Goal: Find specific page/section: Find specific page/section

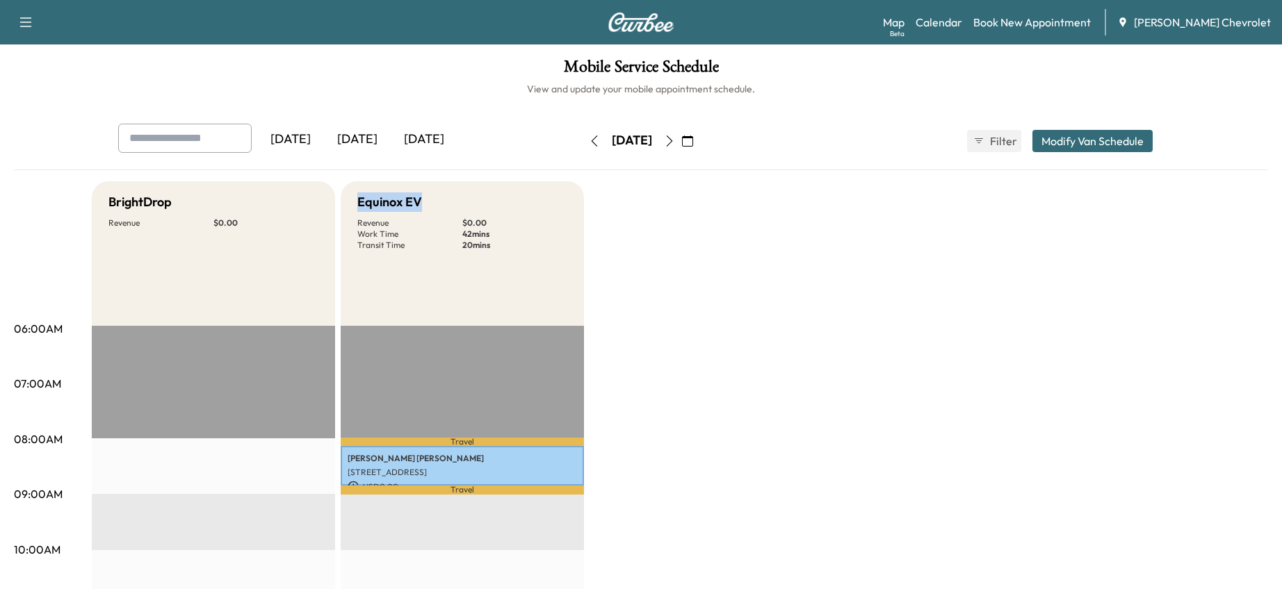
drag, startPoint x: 354, startPoint y: 198, endPoint x: 489, endPoint y: 208, distance: 134.5
click at [489, 208] on div "Equinox EV Revenue $ 0.00 Work Time 42 mins Transit Time 20 mins" at bounding box center [462, 253] width 243 height 145
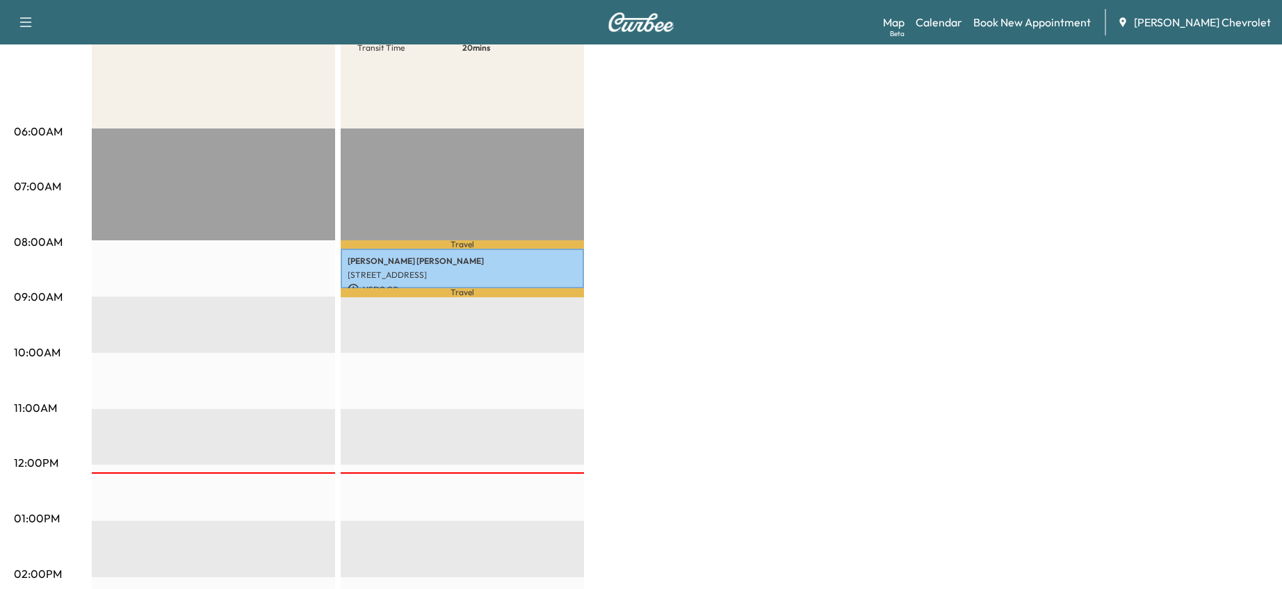
scroll to position [23, 0]
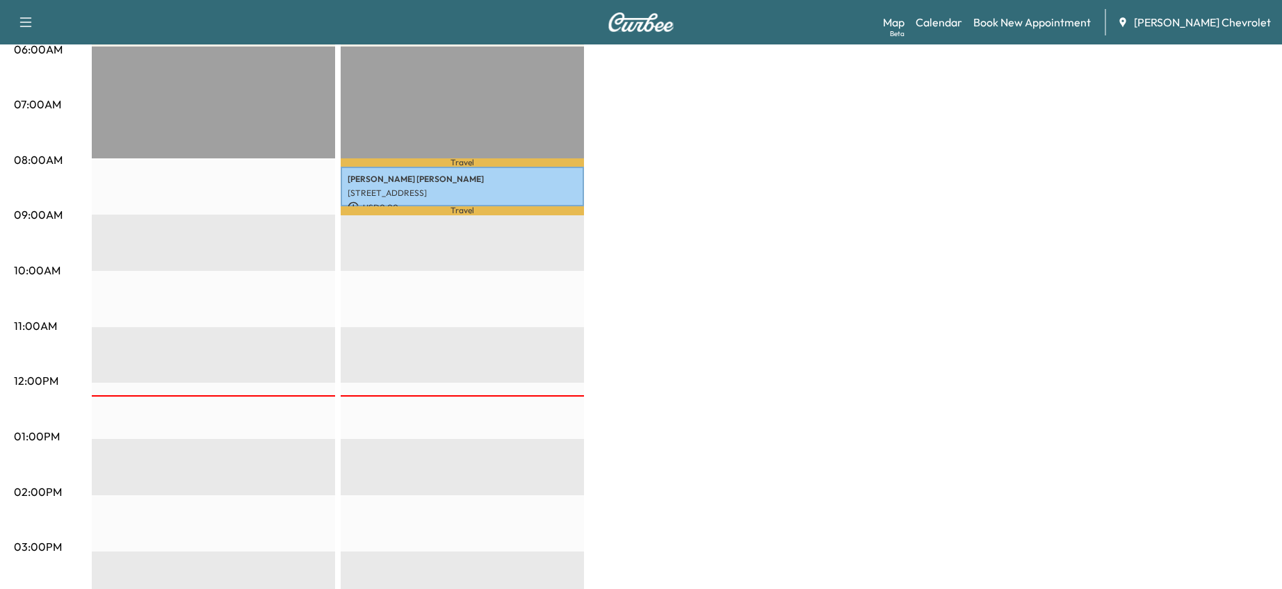
scroll to position [278, 0]
